Goal: Task Accomplishment & Management: Complete application form

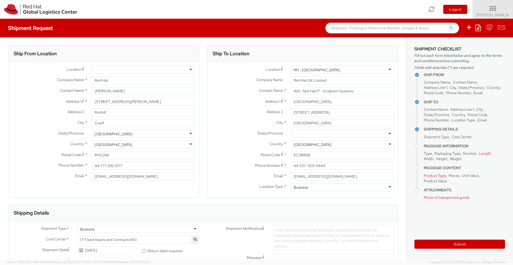
select select "850"
select select "LAPTOP"
select select "HARD_OTHER"
select select "LAPTOP"
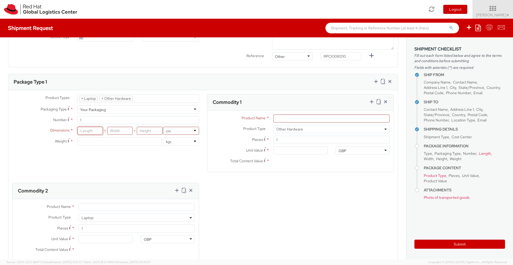
click at [95, 128] on input "number" at bounding box center [90, 131] width 25 height 8
type input "520"
type input "85"
type input "340"
click at [172, 133] on select "in cm" at bounding box center [181, 131] width 36 height 8
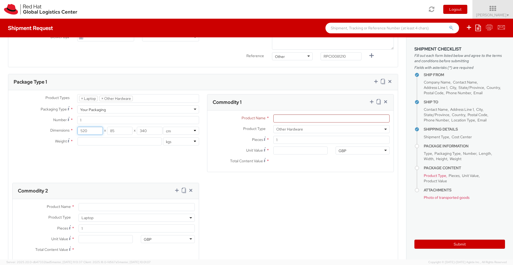
drag, startPoint x: 82, startPoint y: 132, endPoint x: 84, endPoint y: 134, distance: 3.1
click at [82, 132] on input "520" at bounding box center [90, 131] width 25 height 8
type input "52"
type input "8.5"
type input "34"
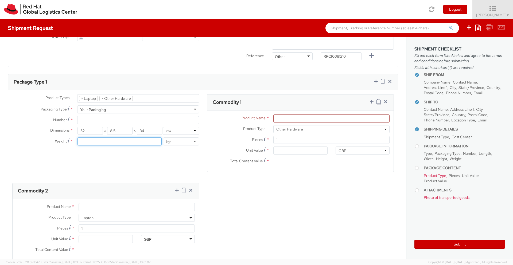
click at [90, 143] on input "number" at bounding box center [120, 142] width 84 height 8
click at [300, 120] on input "Product Name *" at bounding box center [331, 119] width 116 height 8
type input "Power adapter"
click at [300, 155] on div "Unit Value *" at bounding box center [269, 152] width 124 height 11
click at [299, 153] on input "Unit Value *" at bounding box center [300, 151] width 54 height 8
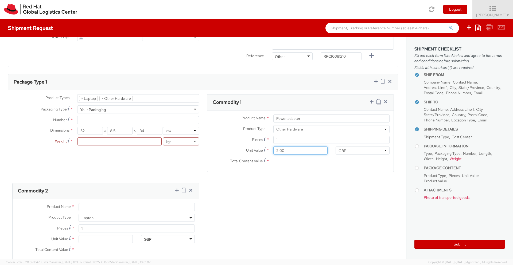
type input "20.00"
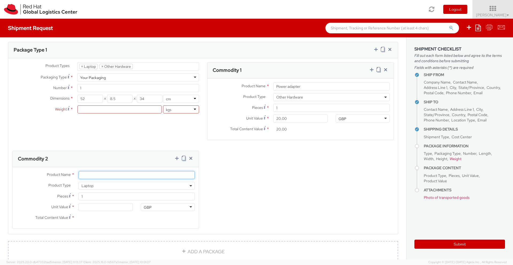
click at [91, 176] on input "Product Name *" at bounding box center [137, 175] width 116 height 8
type input "Lenovo P50 laptop"
click at [88, 210] on input "Unit Value *" at bounding box center [106, 207] width 54 height 8
type input "0.00"
type input "450.00"
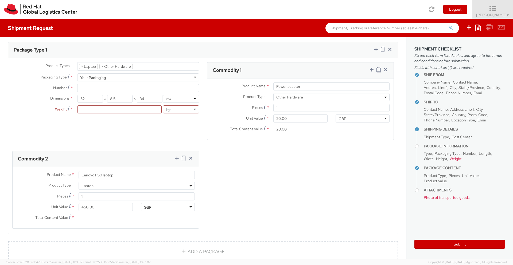
scroll to position [298, 0]
type input "450.00"
click at [284, 206] on div "Product Types * Documents Docking Station Laptop Monitor Other Hardware Server …" at bounding box center [203, 148] width 390 height 173
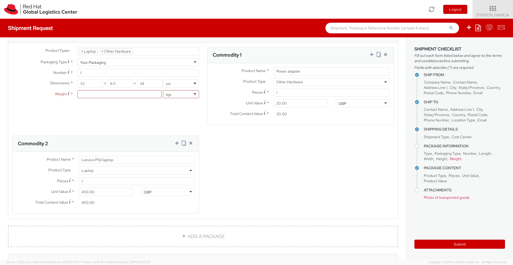
scroll to position [257, 0]
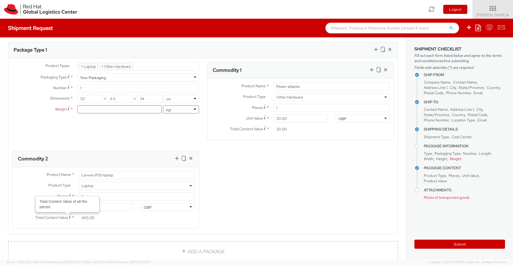
click at [263, 186] on div "Product Types * Documents Docking Station Laptop Monitor Other Hardware Server …" at bounding box center [203, 148] width 390 height 173
click at [90, 110] on input "number" at bounding box center [120, 110] width 84 height 8
type input "4"
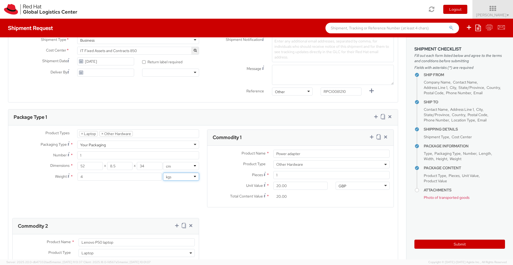
scroll to position [414, 0]
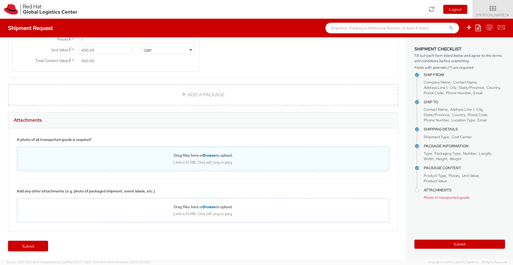
click at [143, 154] on div "Drag files here or Browse to upload." at bounding box center [202, 155] width 371 height 5
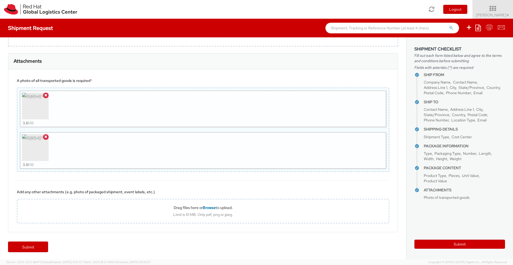
scroll to position [474, 0]
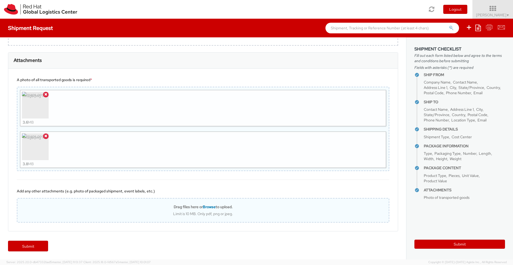
click at [110, 212] on div "Limit is 10 MB. Only pdf, png or jpeg." at bounding box center [202, 214] width 371 height 5
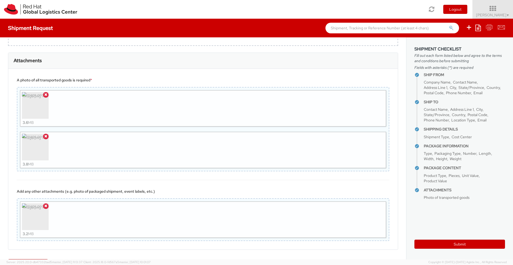
scroll to position [492, 0]
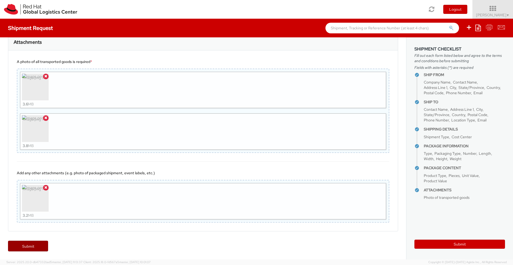
click at [17, 248] on link "Submit" at bounding box center [28, 246] width 40 height 11
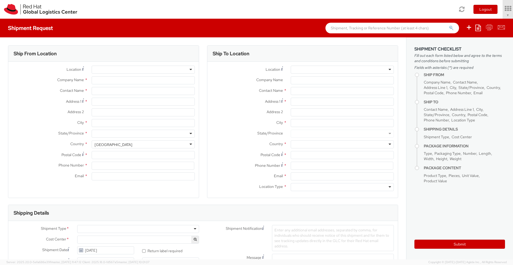
select select "700"
select select
type input "Red Hat"
type input "[PERSON_NAME]"
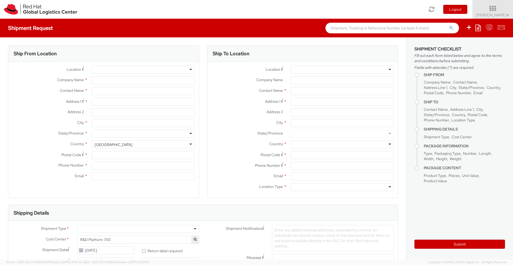
type input "[EMAIL_ADDRESS][DOMAIN_NAME]"
click at [117, 100] on input "Address 1 *" at bounding box center [143, 102] width 103 height 8
type input "[STREET_ADDRESS][PERSON_NAME]"
type input "Muthill"
type input "Crieff"
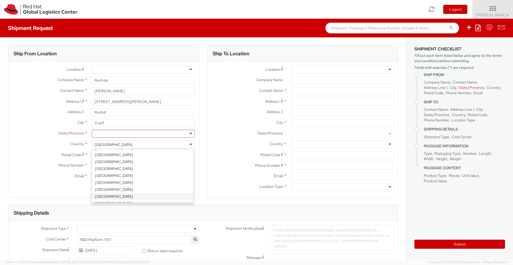
scroll to position [1354, 0]
select select "CM"
select select "KGS"
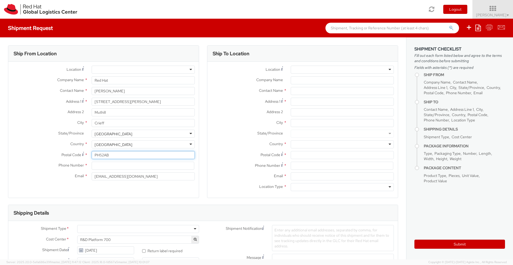
type input "PH52AB"
type input "44 777 280 9177"
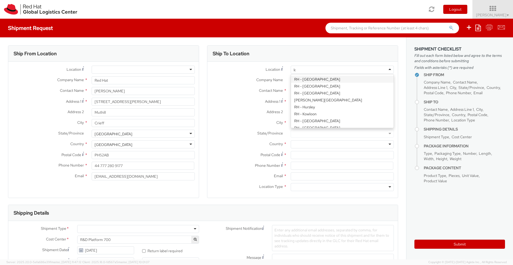
type input "lon"
type input "Red Hat UK Limited"
type input "[GEOGRAPHIC_DATA]"
type input "[STREET_ADDRESS]"
type input "[GEOGRAPHIC_DATA]"
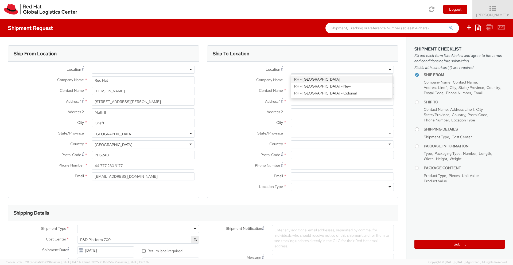
type input "EC3R8NB"
type input "44 207 009 4444"
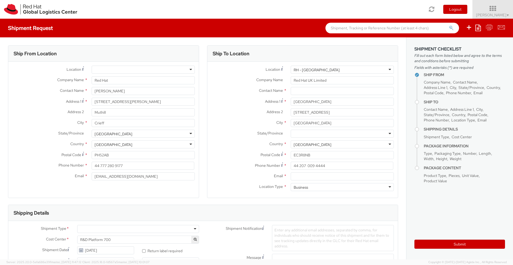
click at [126, 72] on div at bounding box center [143, 70] width 103 height 8
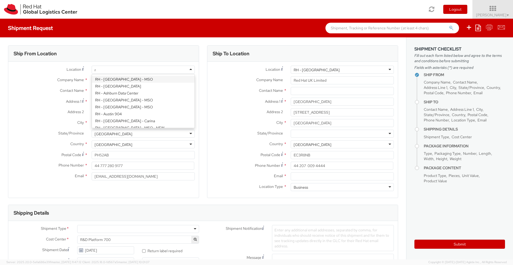
type input "re"
select select "IN"
select select "LBS"
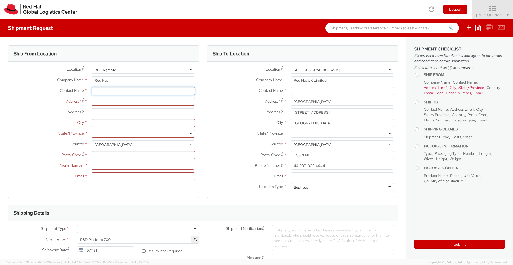
click at [95, 92] on input "text" at bounding box center [143, 91] width 103 height 8
type input "[PERSON_NAME]"
type input "[STREET_ADDRESS][PERSON_NAME]"
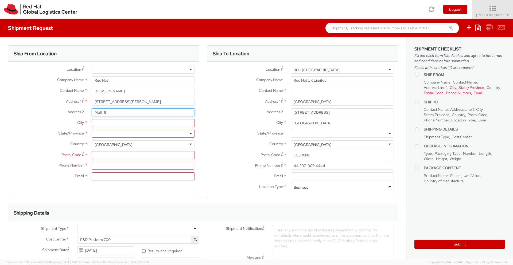
type input "Muthill"
type input "Crieff"
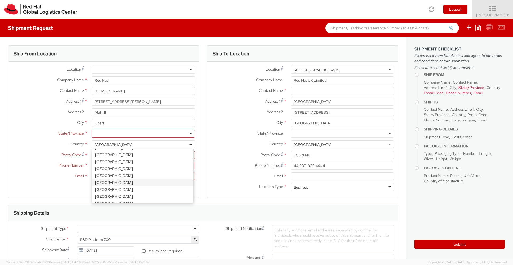
select select "CM"
select select "KGS"
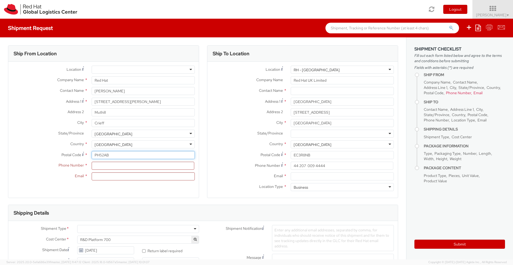
type input "PH52AB"
type input "447772809177"
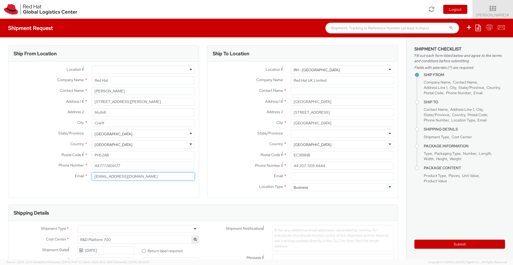
type input "[EMAIL_ADDRESS][DOMAIN_NAME]"
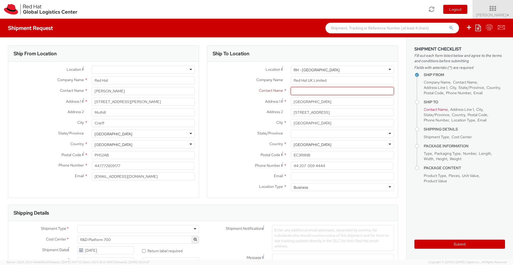
paste input "Attn: Red Hat IT - Endpoint Systems"
type input "Attn: Red Hat IT - Endpoint Systems"
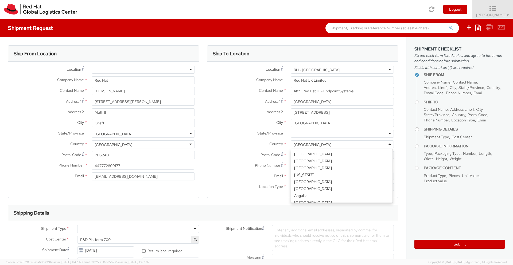
scroll to position [1340, 0]
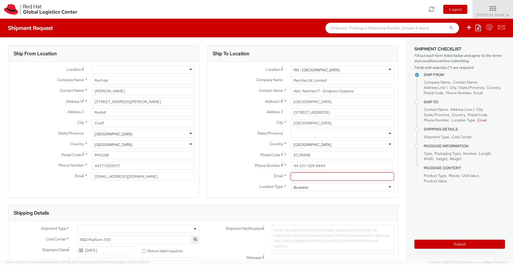
paste input "Email: [EMAIL_ADDRESS][DOMAIN_NAME]"
type input "[EMAIL_ADDRESS][DOMAIN_NAME]"
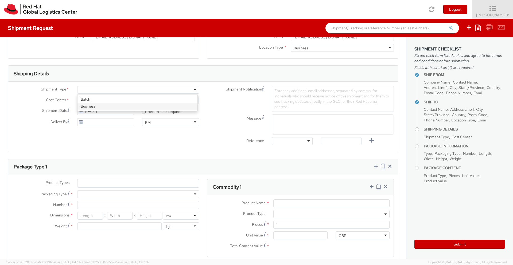
scroll to position [96, 0]
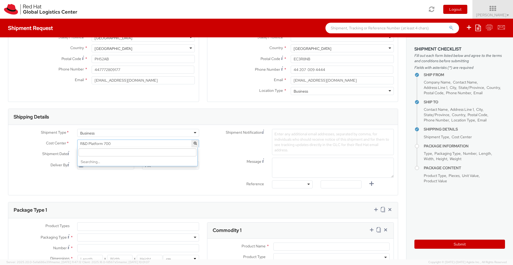
click at [116, 146] on span "R&D Platform 700" at bounding box center [138, 144] width 122 height 8
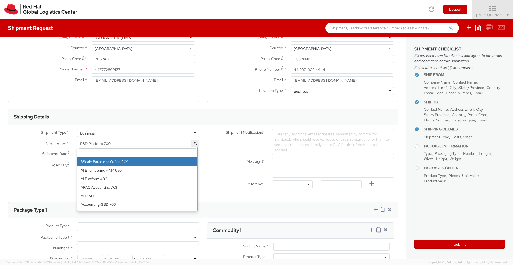
click at [113, 153] on input "search" at bounding box center [138, 153] width 118 height 8
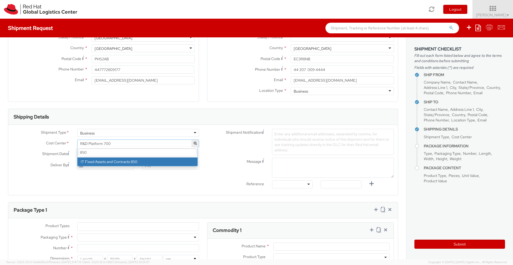
type input "850"
select select "850"
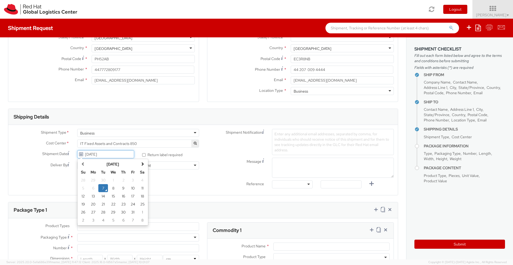
click at [112, 156] on input "[DATE]" at bounding box center [105, 154] width 57 height 8
click at [92, 197] on td "13" at bounding box center [93, 196] width 11 height 8
type input "[DATE]"
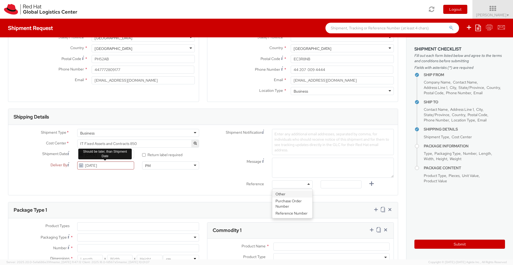
click at [282, 171] on div "Shipment Notification Enter any additional email addresses, separated by comma,…" at bounding box center [300, 160] width 195 height 62
click at [296, 186] on div "Other" at bounding box center [292, 185] width 41 height 8
paste input "RPCI0081210"
type input "RPCI0081210"
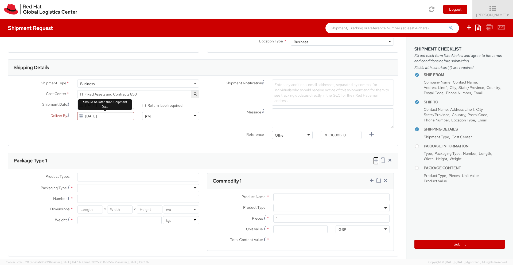
scroll to position [160, 0]
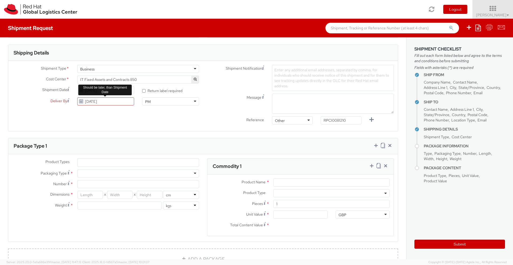
click at [109, 162] on ul at bounding box center [138, 163] width 121 height 8
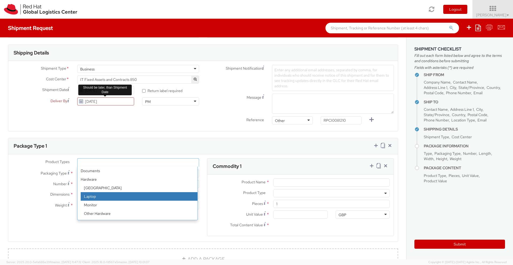
select select "LAPTOP"
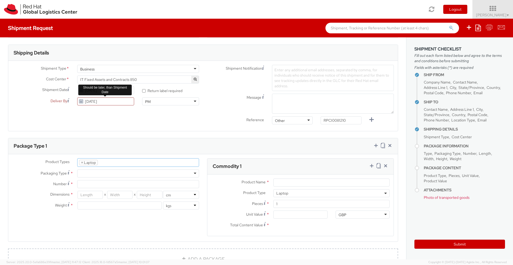
scroll to position [15, 0]
click at [109, 162] on ul "× Laptop" at bounding box center [138, 163] width 121 height 8
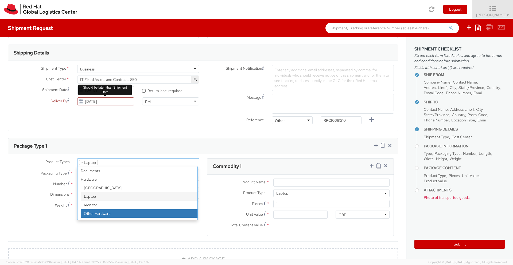
select select "HARD_OTHER"
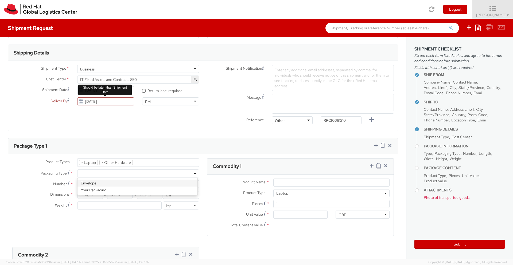
click at [95, 170] on div at bounding box center [138, 174] width 122 height 8
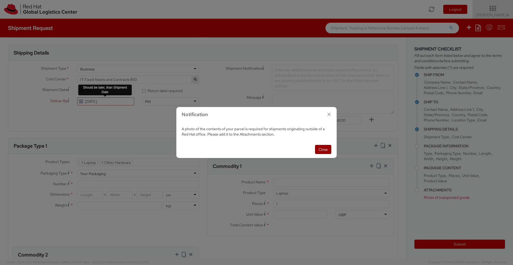
click at [323, 149] on button "Close" at bounding box center [323, 149] width 16 height 9
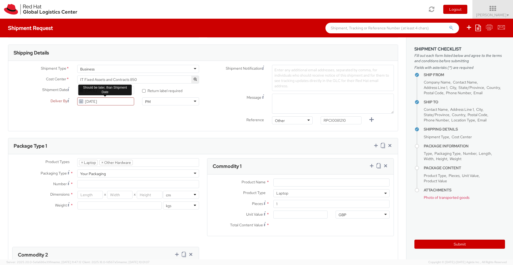
click at [99, 162] on li "× Other Hardware" at bounding box center [115, 162] width 33 height 5
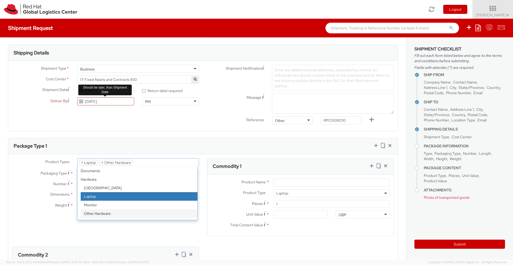
click at [99, 162] on li "× Other Hardware" at bounding box center [115, 162] width 33 height 5
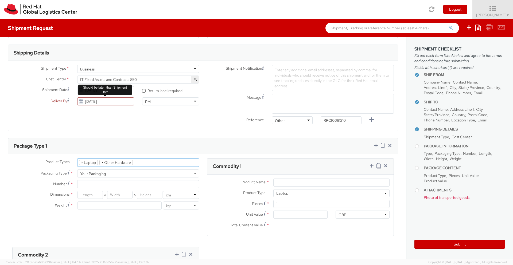
click at [101, 162] on span "×" at bounding box center [102, 162] width 2 height 5
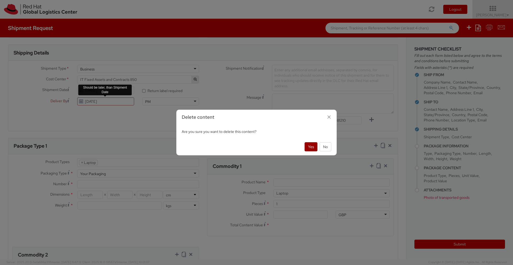
click at [306, 144] on button "Yes" at bounding box center [311, 146] width 13 height 9
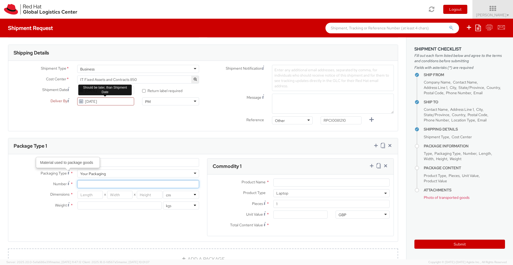
click at [83, 187] on input "Number *" at bounding box center [138, 184] width 122 height 8
type input "1"
type input "52"
type input "33"
type input "9"
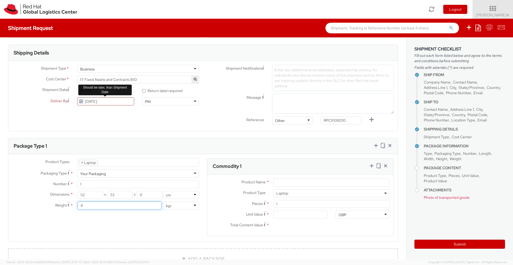
type input "4"
click at [279, 177] on div "Product Name * Product Type * Documents Docking Station Laptop Monitor Other Ha…" at bounding box center [300, 205] width 186 height 61
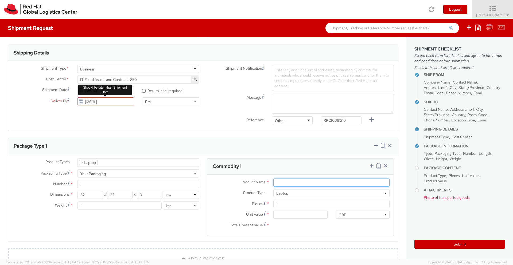
click at [280, 183] on input "Product Name *" at bounding box center [331, 183] width 116 height 8
type input "Lenovo P50"
type input "4.00"
type input "45.00"
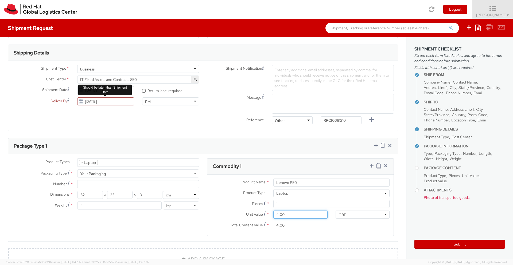
type input "45.00"
type input "450.00"
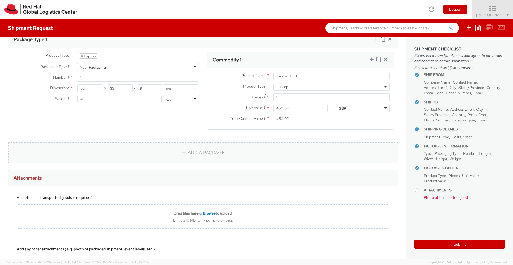
scroll to position [325, 0]
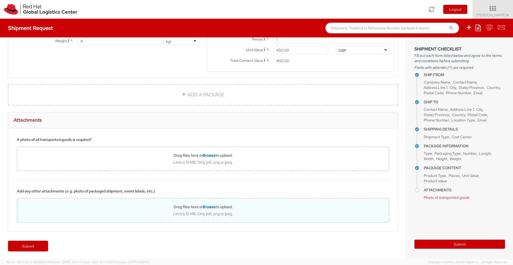
click at [122, 212] on div "Limit is 10 MB. Only pdf, png or jpeg." at bounding box center [202, 214] width 371 height 5
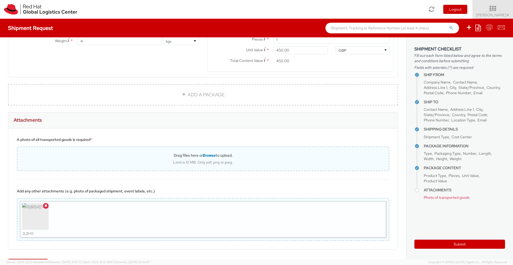
click at [132, 156] on div "Drag files here or Browse to upload." at bounding box center [202, 155] width 371 height 5
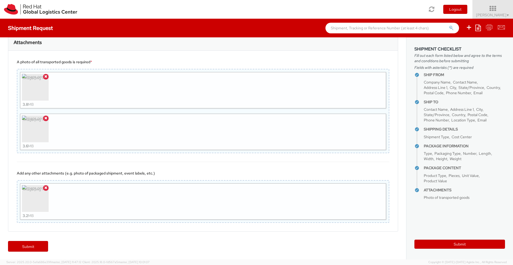
scroll to position [403, 0]
click at [33, 245] on link "Submit" at bounding box center [28, 246] width 40 height 11
click at [453, 245] on button "Submit" at bounding box center [460, 244] width 91 height 9
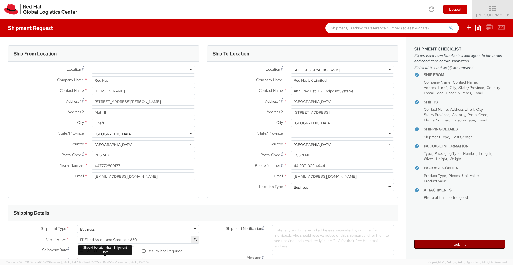
scroll to position [96, 0]
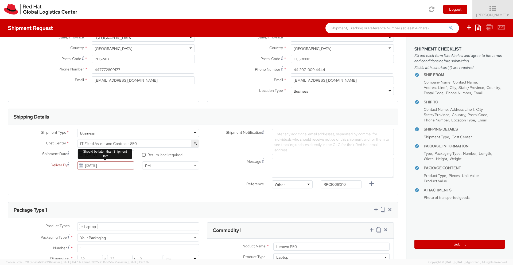
click at [98, 180] on div "Shipment Type * Business Business Batch Business Cost Center * R&D Platform 700…" at bounding box center [203, 160] width 390 height 62
click at [106, 164] on input "[DATE]" at bounding box center [105, 166] width 57 height 8
click at [91, 217] on td "20" at bounding box center [93, 216] width 11 height 8
type input "[DATE]"
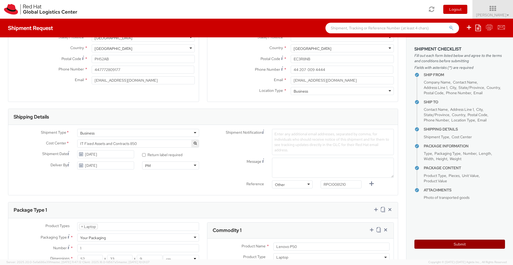
click at [451, 241] on button "Submit" at bounding box center [460, 244] width 91 height 9
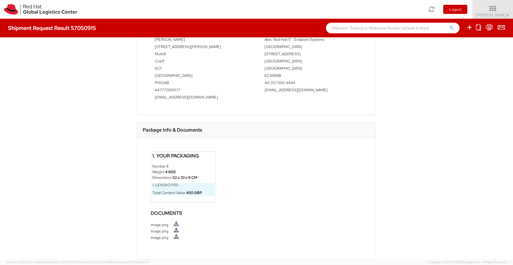
scroll to position [203, 0]
